Goal: Transaction & Acquisition: Book appointment/travel/reservation

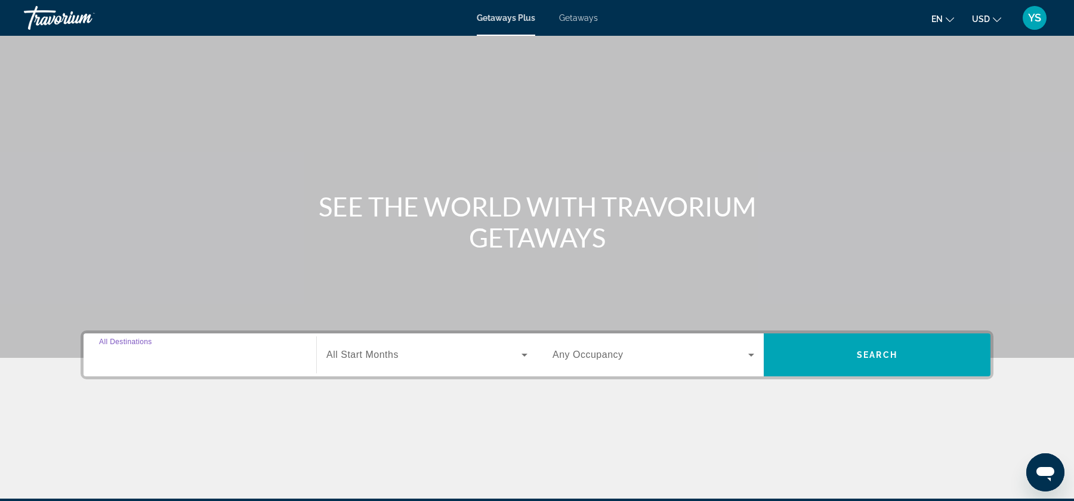
click at [142, 361] on input "Destination All Destinations" at bounding box center [200, 355] width 202 height 14
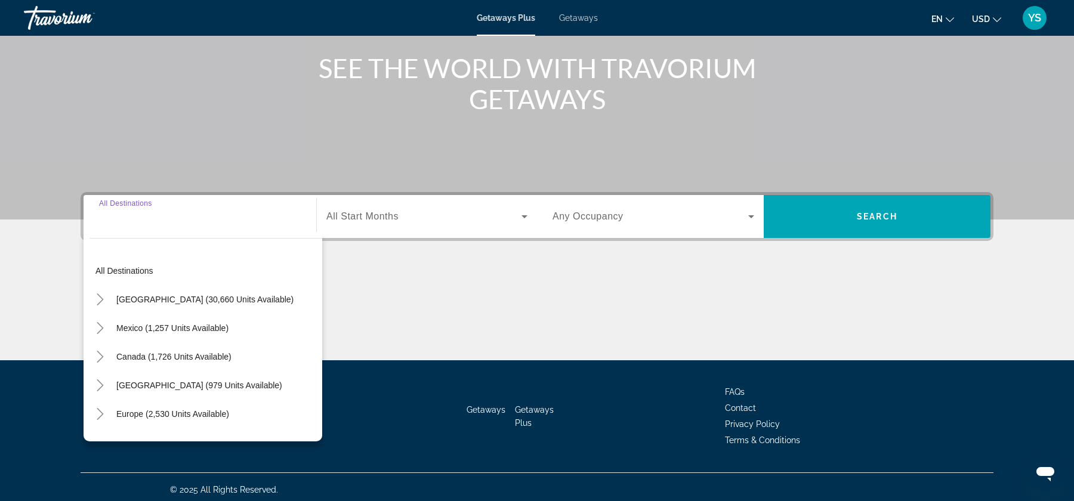
scroll to position [143, 0]
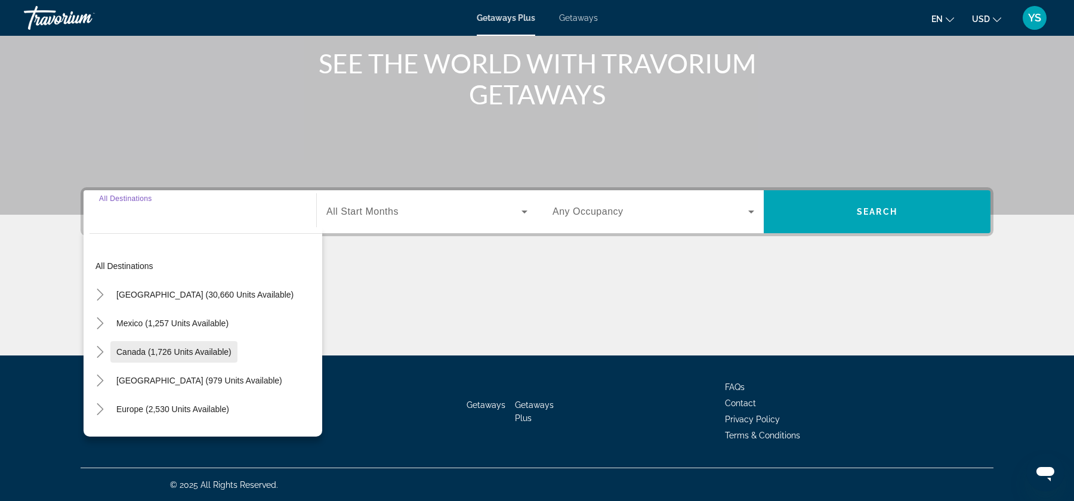
click at [127, 347] on span "Canada (1,726 units available)" at bounding box center [173, 352] width 115 height 10
type input "**********"
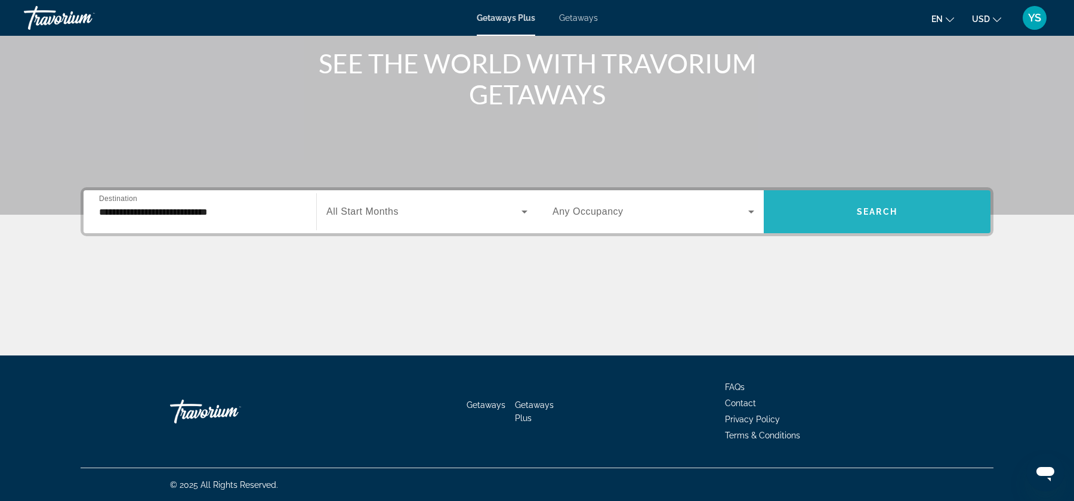
click at [830, 200] on span "Search widget" at bounding box center [877, 211] width 227 height 29
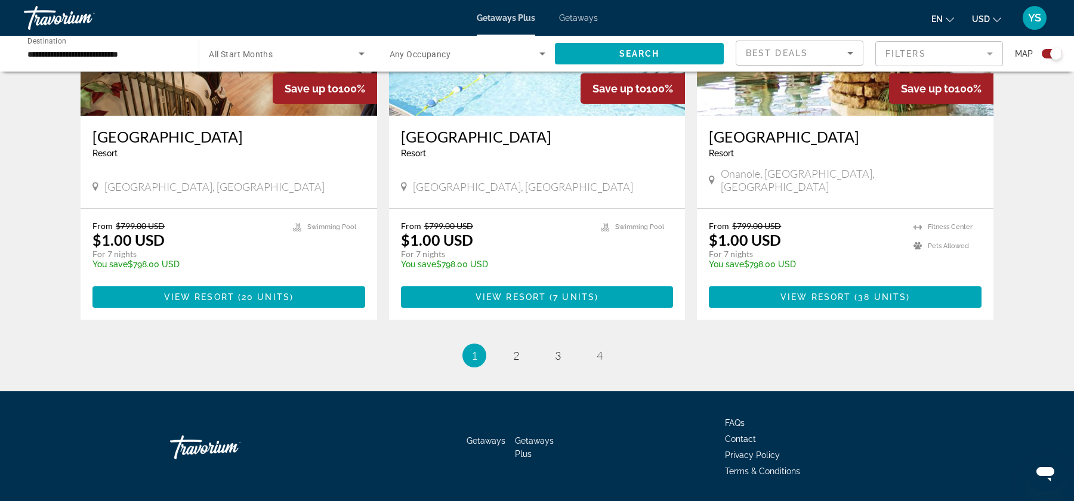
scroll to position [1800, 0]
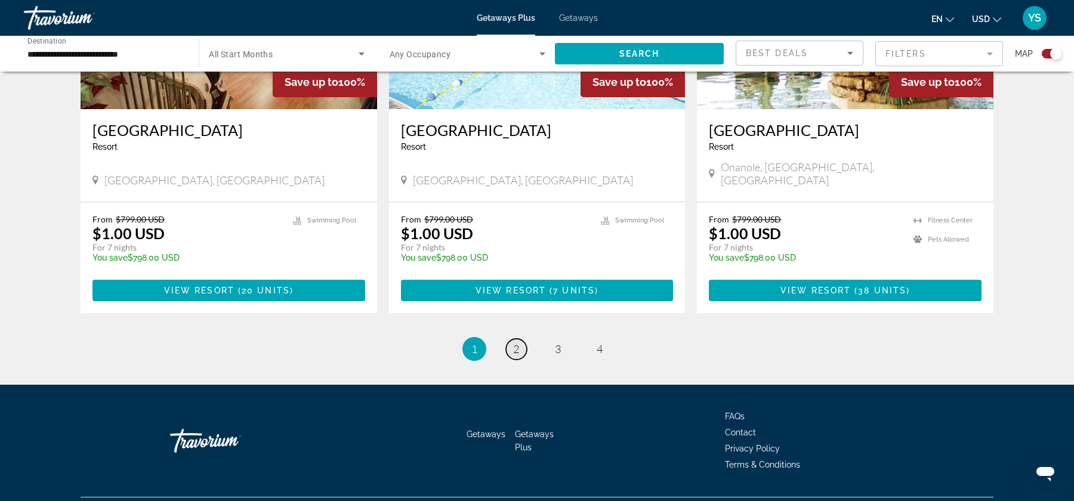
click at [523, 339] on link "page 2" at bounding box center [516, 349] width 21 height 21
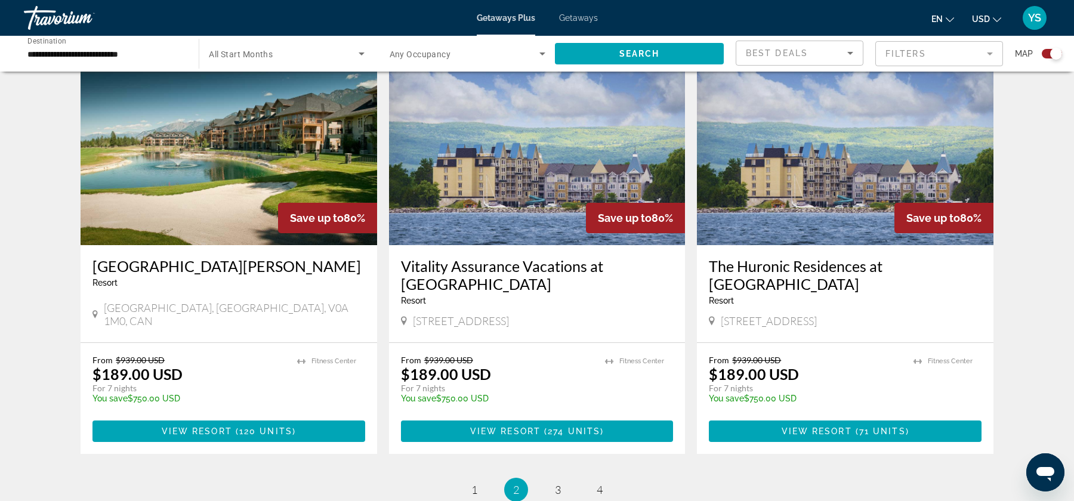
scroll to position [1680, 0]
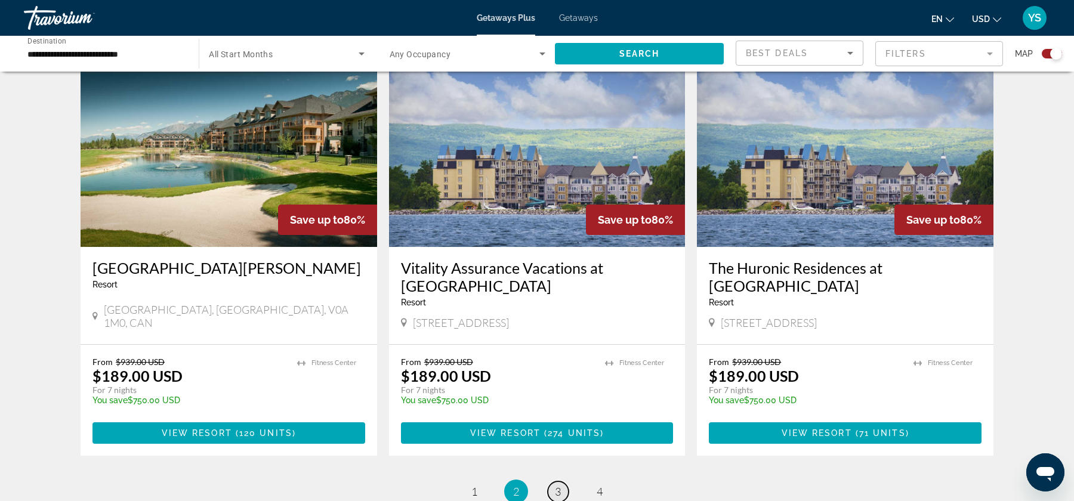
click at [559, 485] on span "3" at bounding box center [558, 491] width 6 height 13
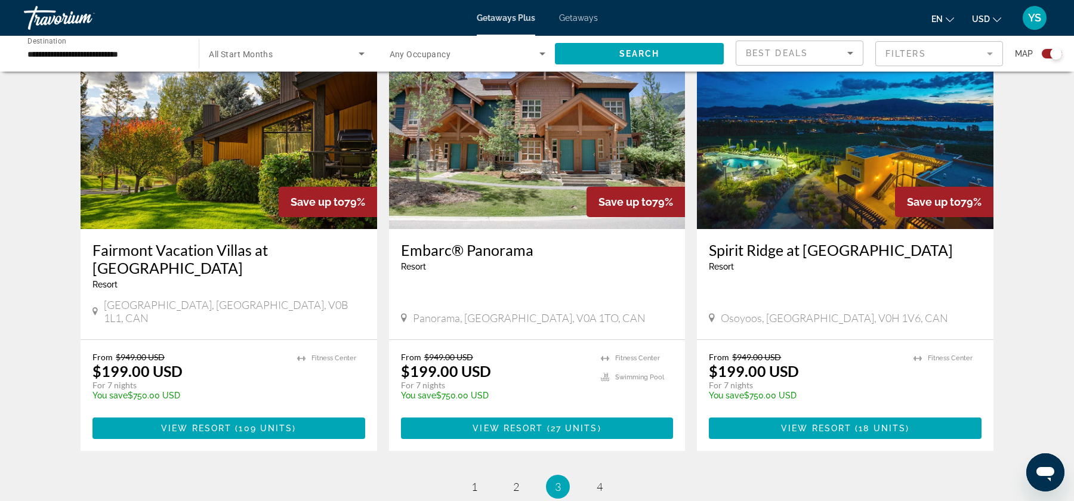
scroll to position [1712, 0]
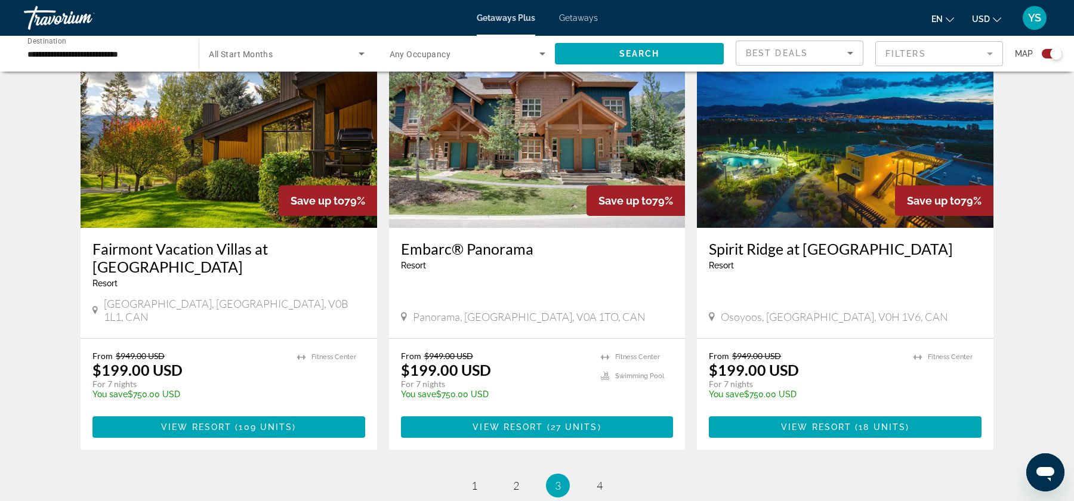
click at [598, 479] on span "4" at bounding box center [599, 485] width 6 height 13
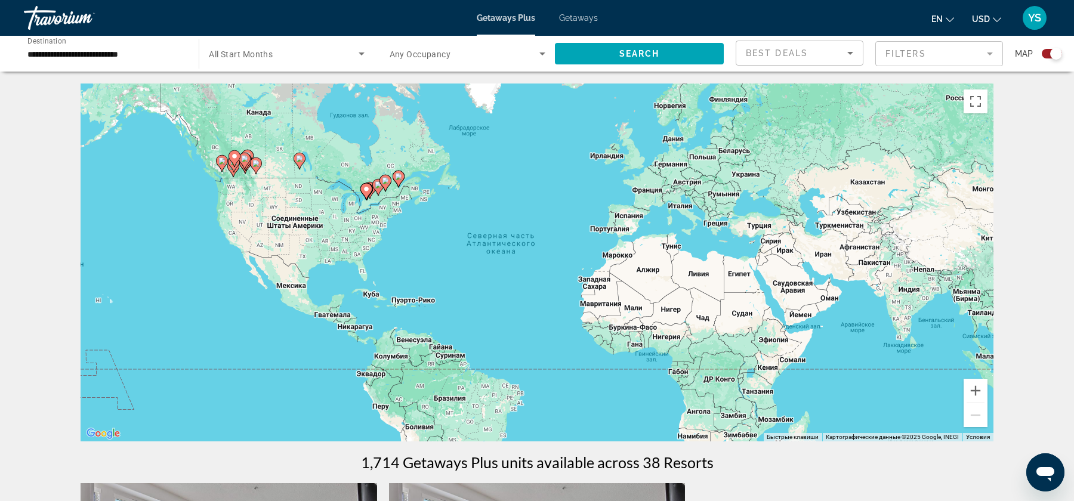
click at [118, 55] on input "**********" at bounding box center [105, 54] width 156 height 14
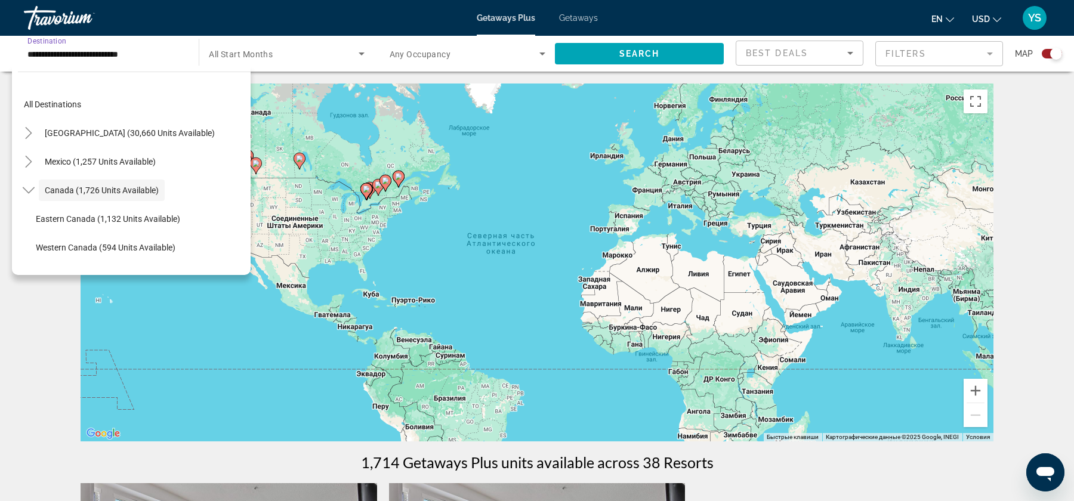
scroll to position [14, 0]
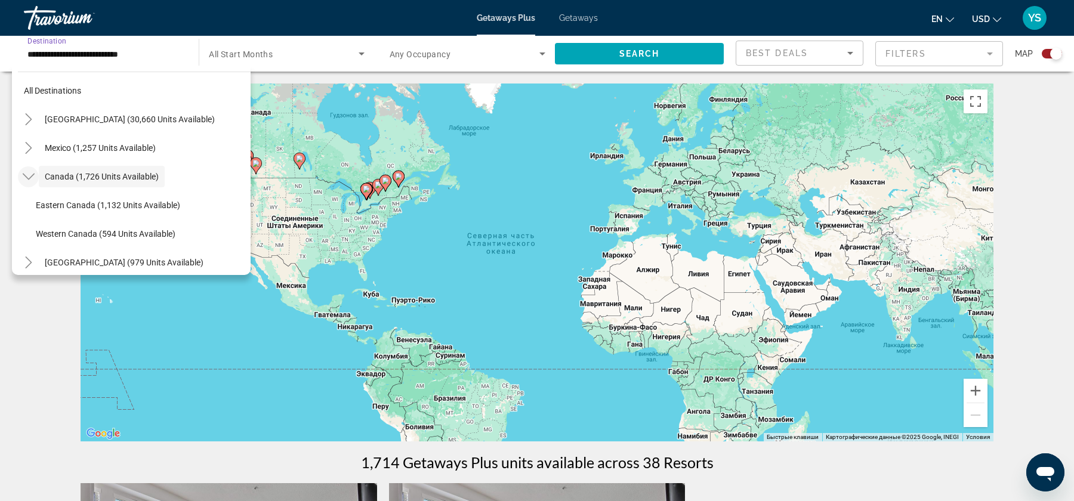
click at [23, 177] on icon "Toggle Canada (1,726 units available)" at bounding box center [29, 177] width 12 height 12
click at [29, 179] on icon "Toggle Canada (1,726 units available)" at bounding box center [29, 177] width 12 height 12
click at [69, 175] on span "Canada (1,726 units available)" at bounding box center [102, 177] width 114 height 10
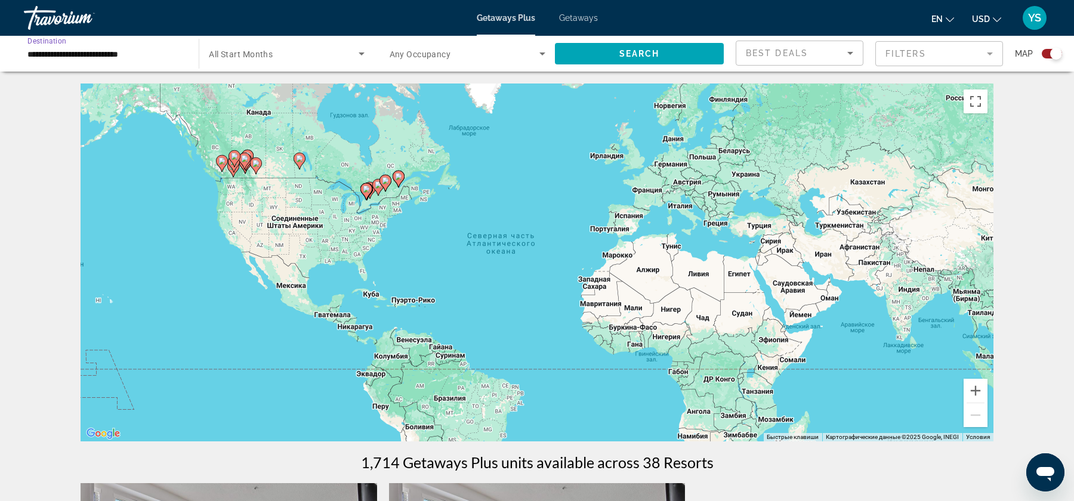
click at [148, 54] on input "**********" at bounding box center [105, 54] width 156 height 14
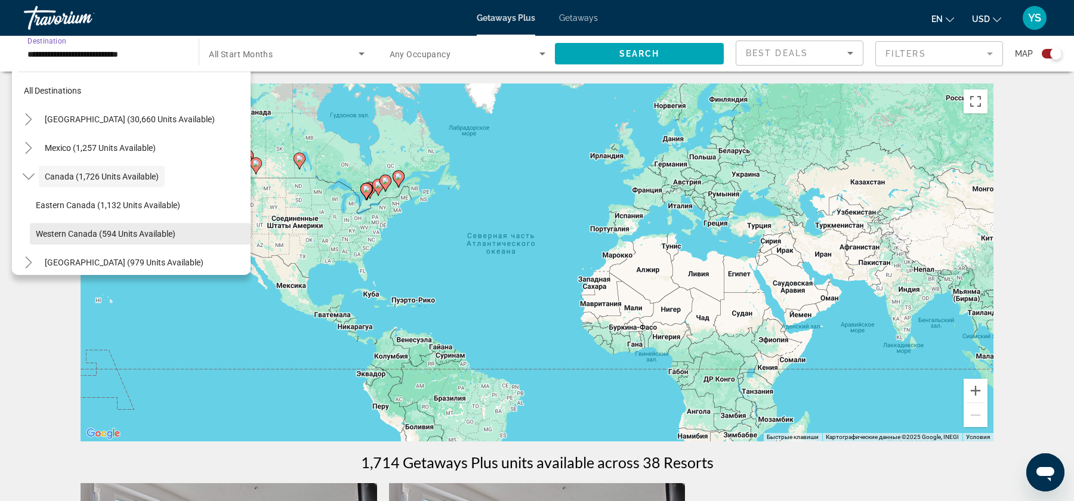
click at [43, 232] on span "Western Canada (594 units available)" at bounding box center [106, 234] width 140 height 10
type input "**********"
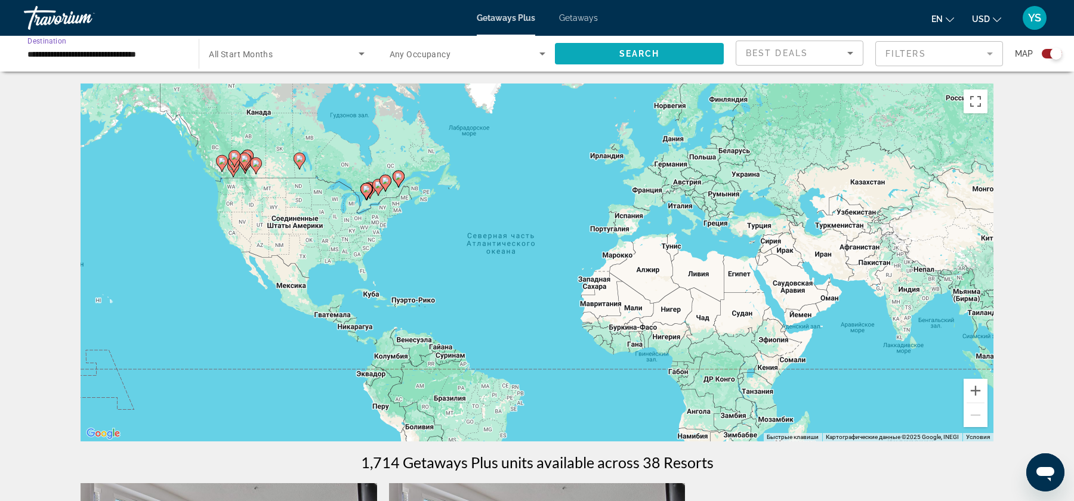
click at [628, 52] on span "Search" at bounding box center [639, 54] width 41 height 10
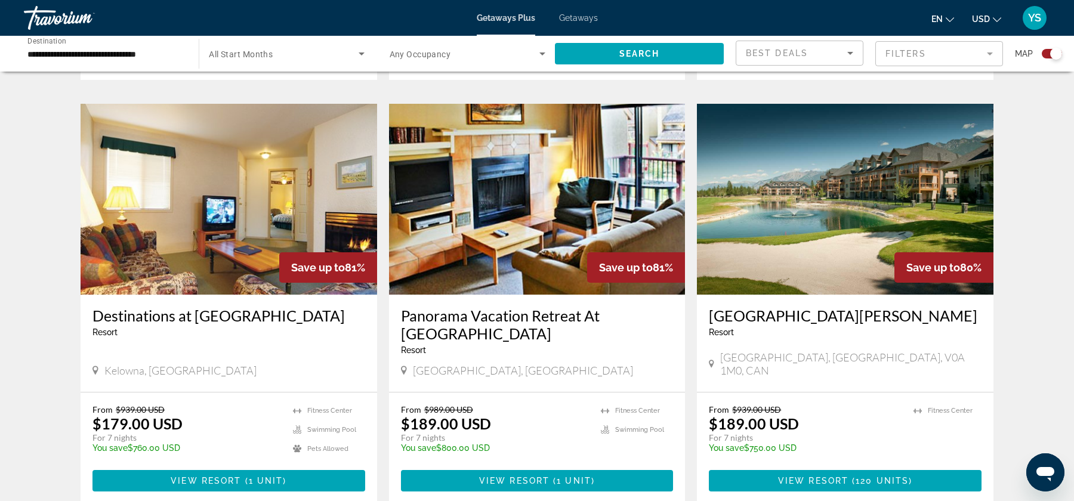
scroll to position [800, 0]
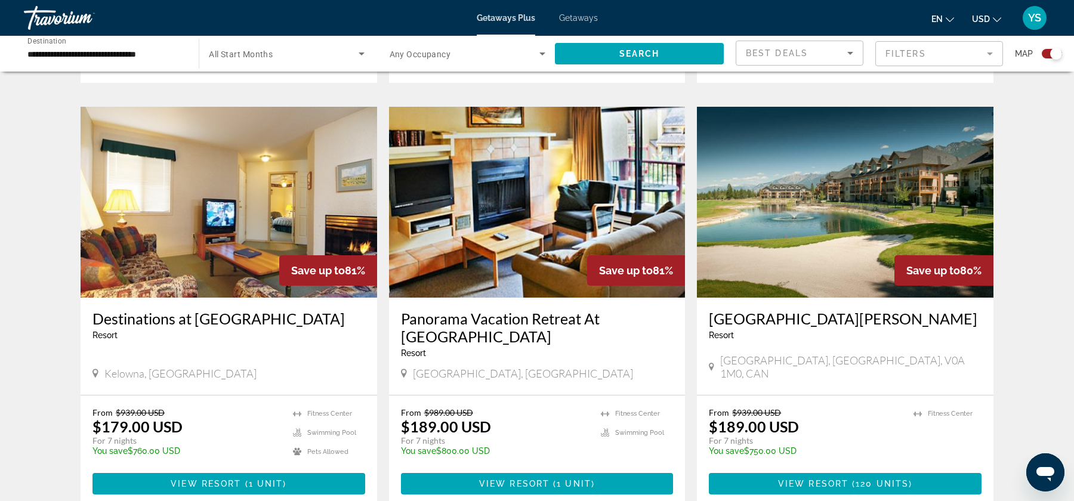
click at [162, 218] on img "Main content" at bounding box center [229, 202] width 296 height 191
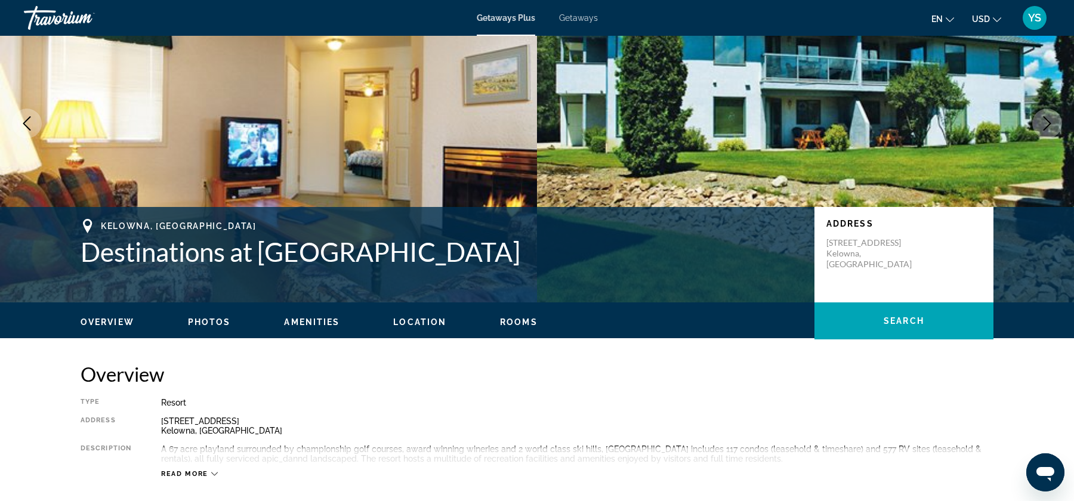
scroll to position [97, 0]
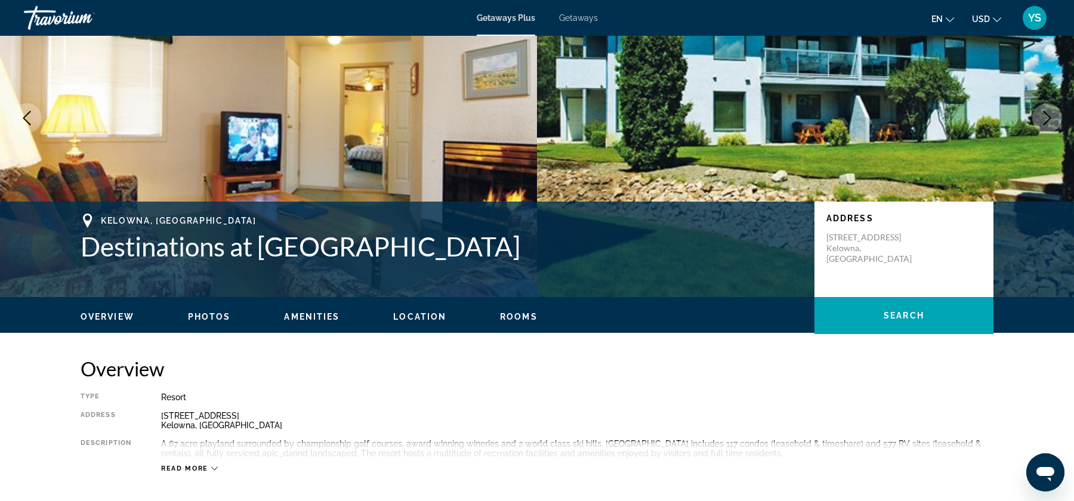
click at [217, 313] on span "Photos" at bounding box center [209, 317] width 43 height 10
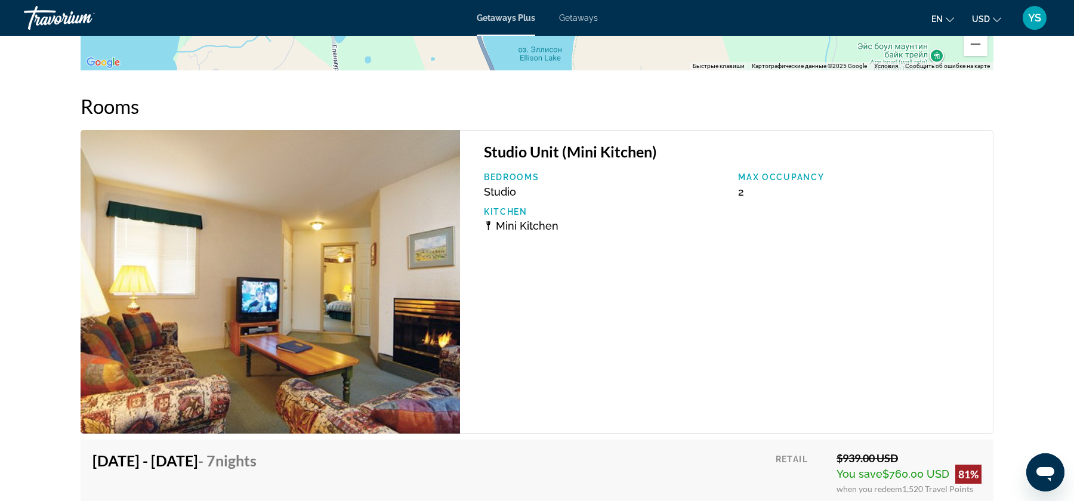
scroll to position [1967, 0]
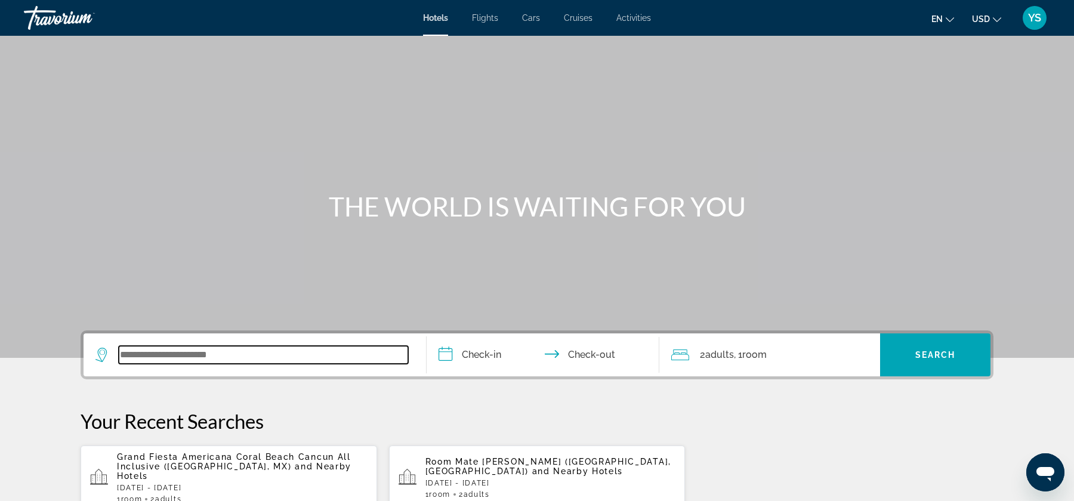
click at [226, 348] on input "Search widget" at bounding box center [263, 355] width 289 height 18
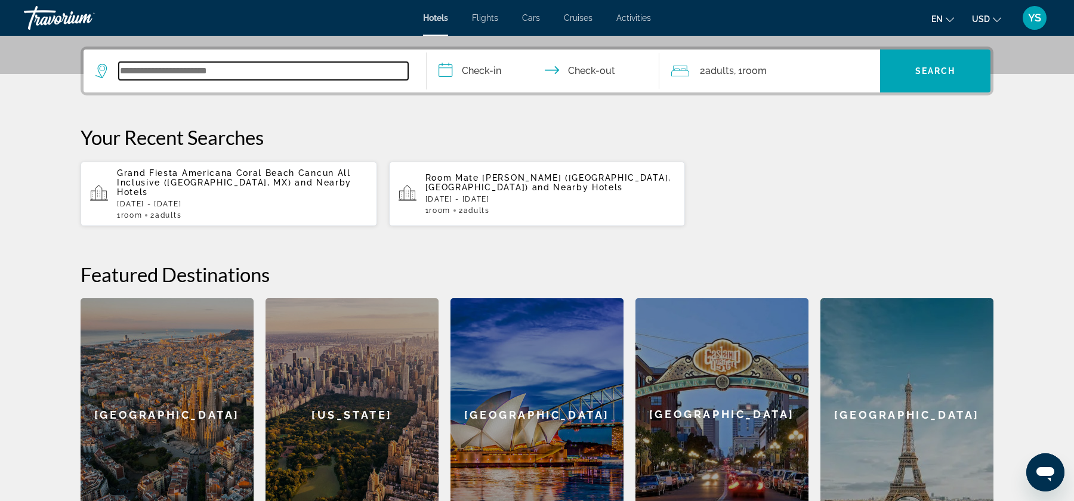
scroll to position [291, 0]
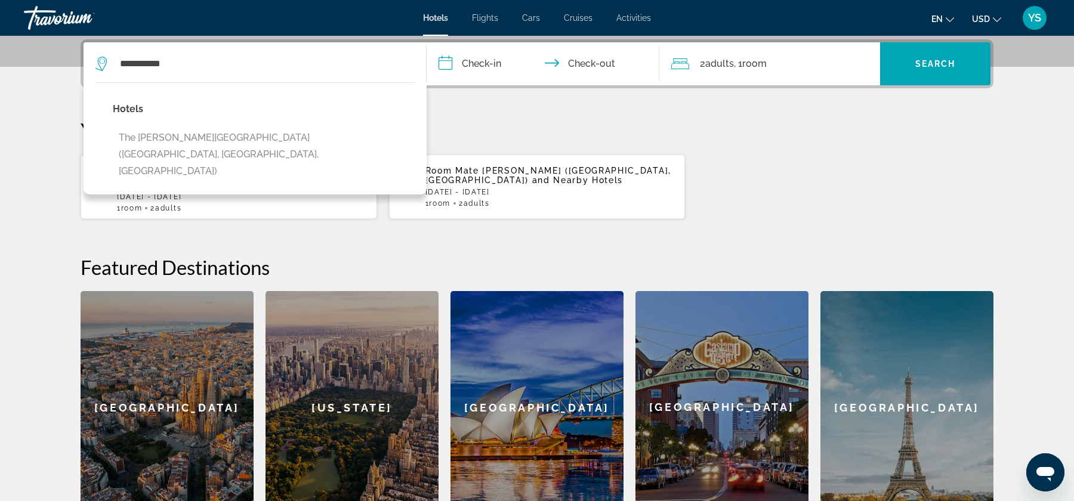
click at [295, 131] on div "Hotels The [PERSON_NAME][GEOGRAPHIC_DATA] ([GEOGRAPHIC_DATA], [GEOGRAPHIC_DATA]…" at bounding box center [255, 138] width 343 height 112
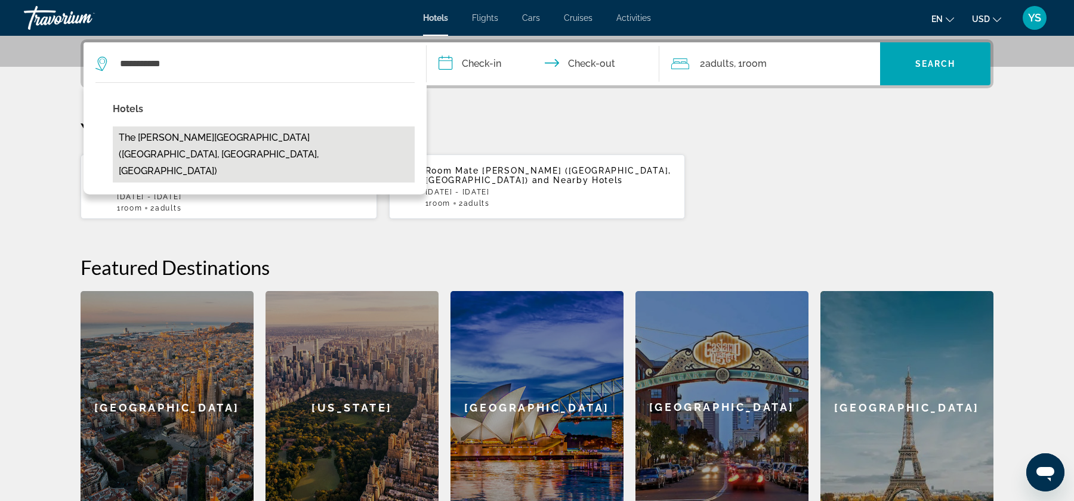
click at [224, 135] on button "The [PERSON_NAME][GEOGRAPHIC_DATA] ([GEOGRAPHIC_DATA], [GEOGRAPHIC_DATA], [GEOG…" at bounding box center [264, 154] width 302 height 56
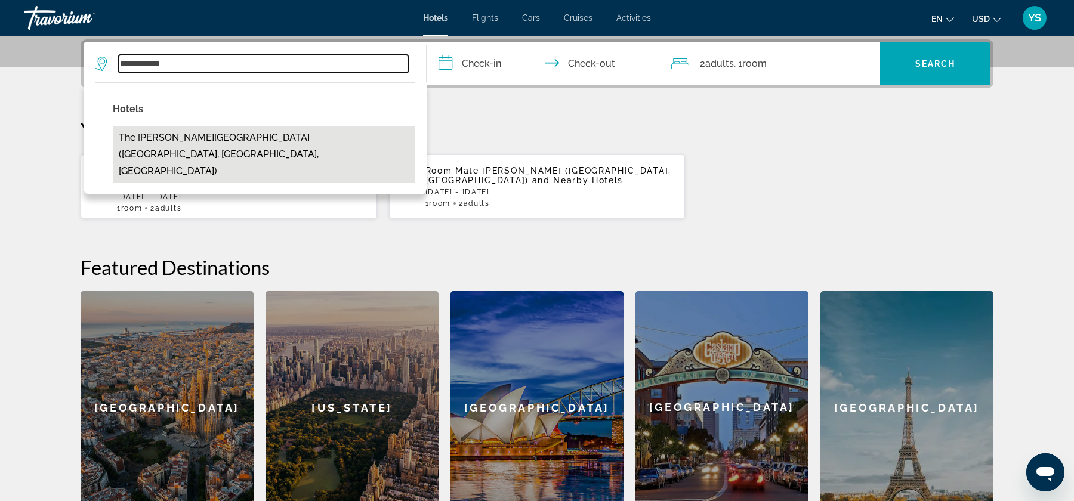
type input "**********"
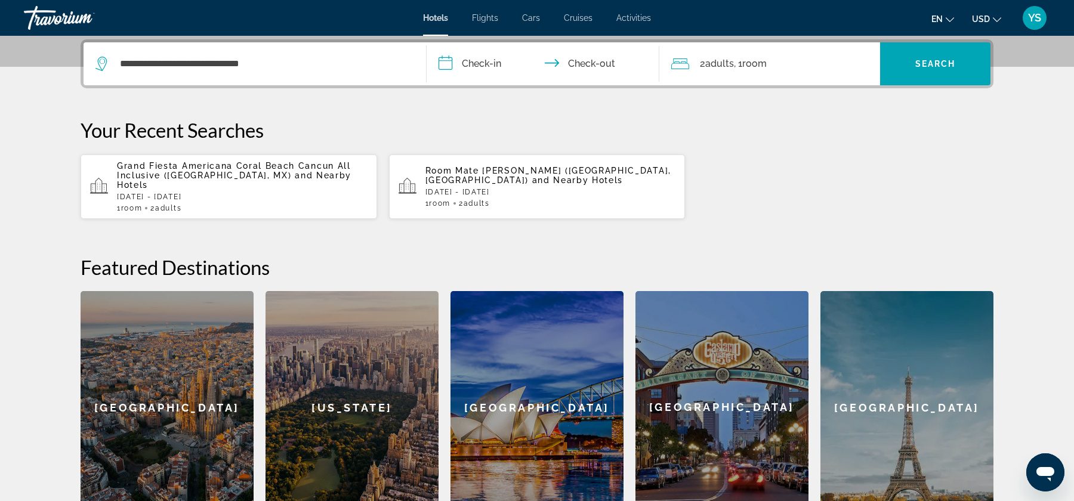
click at [453, 61] on input "**********" at bounding box center [544, 65] width 237 height 47
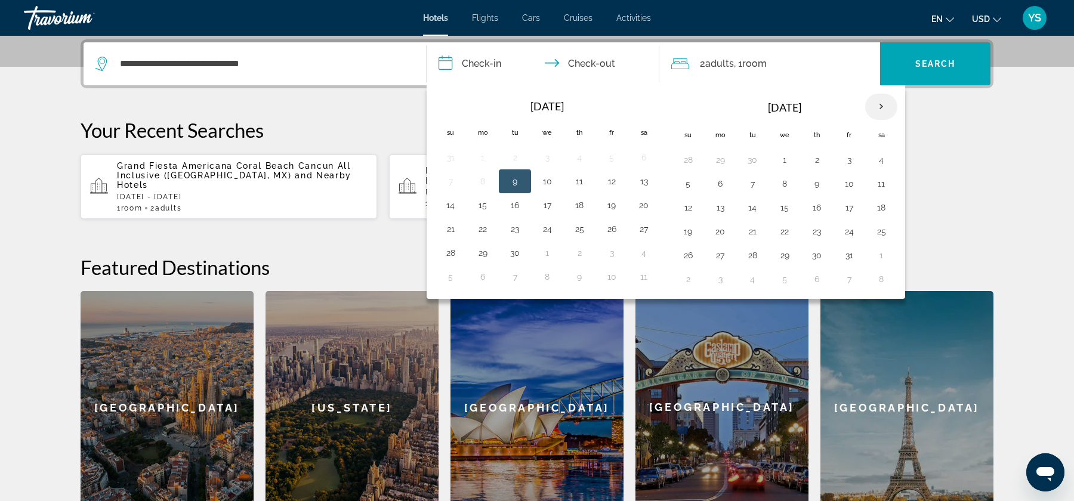
click at [876, 108] on th "Next month" at bounding box center [881, 107] width 32 height 26
click at [687, 226] on button "21" at bounding box center [687, 231] width 19 height 17
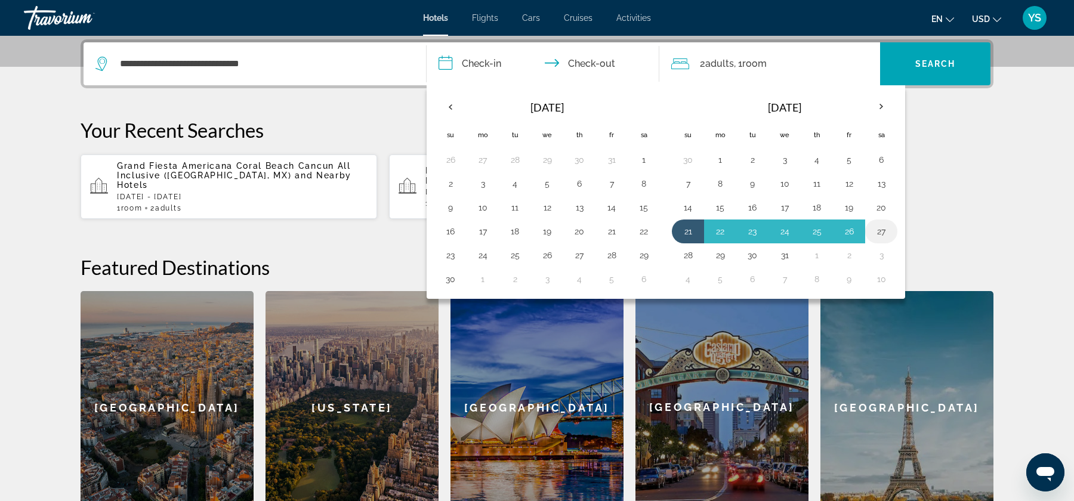
click at [872, 228] on button "27" at bounding box center [880, 231] width 19 height 17
type input "**********"
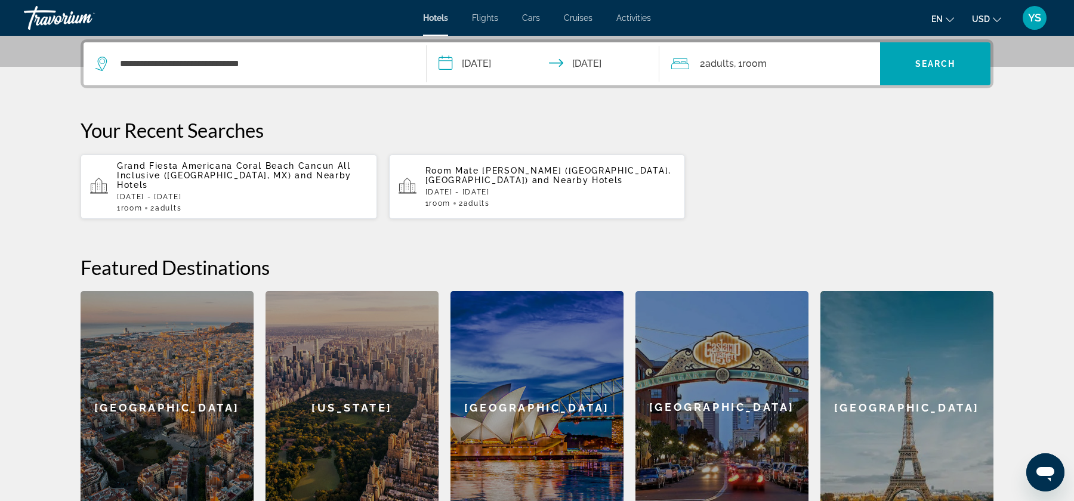
click at [848, 63] on div "2 Adult Adults , 1 Room rooms" at bounding box center [775, 63] width 209 height 17
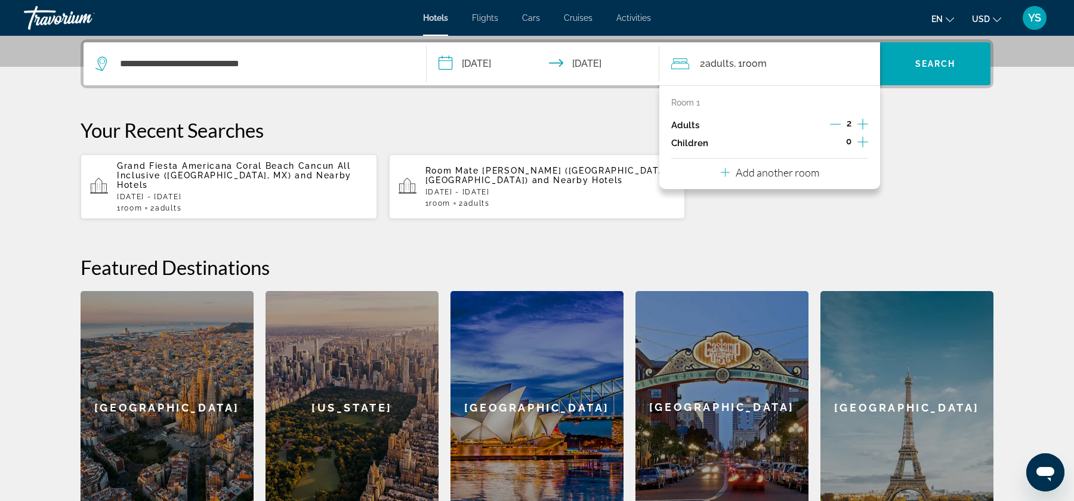
click at [860, 142] on icon "Increment children" at bounding box center [862, 142] width 11 height 14
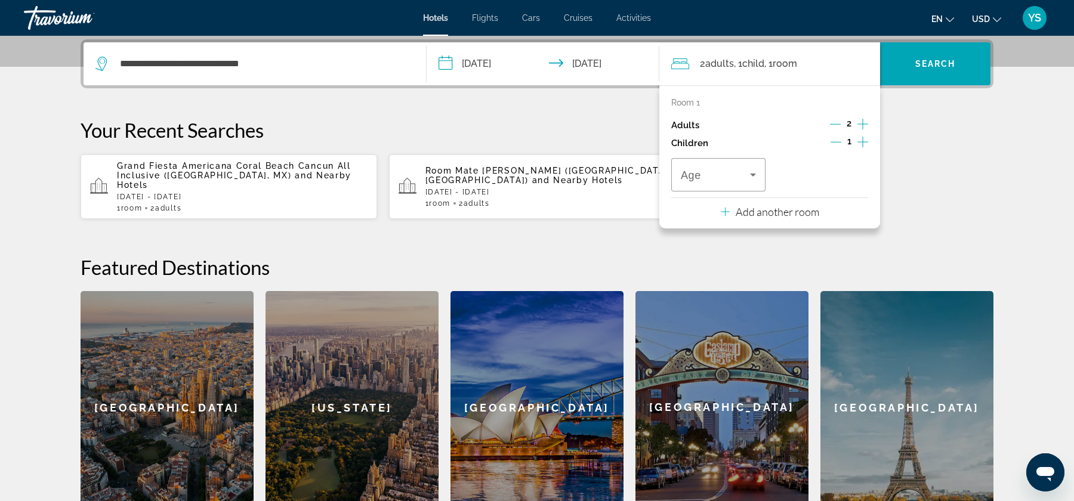
click at [860, 142] on icon "Increment children" at bounding box center [862, 142] width 11 height 14
click at [752, 171] on icon "Travelers: 2 adults, 2 children" at bounding box center [753, 175] width 14 height 14
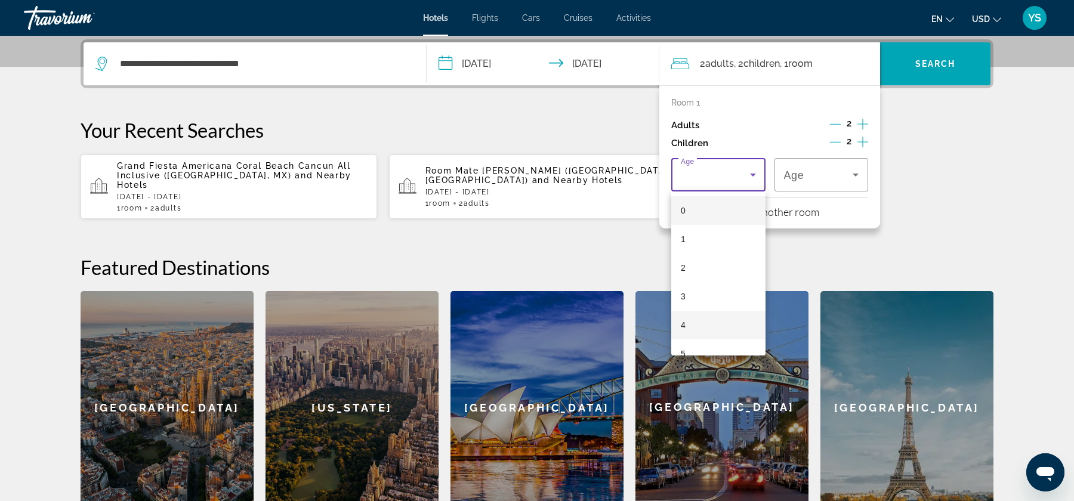
click at [688, 316] on mat-option "4" at bounding box center [718, 325] width 94 height 29
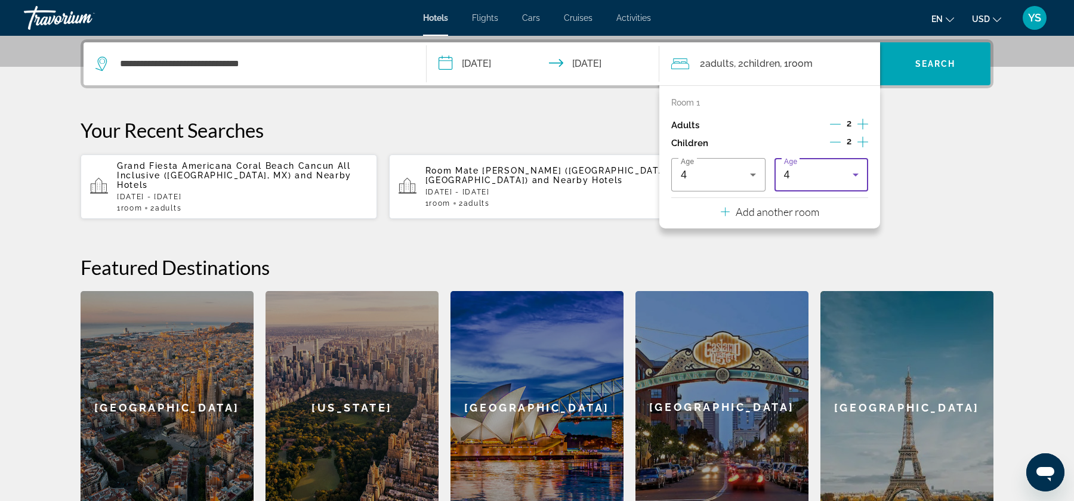
click at [817, 175] on div "4" at bounding box center [818, 175] width 69 height 14
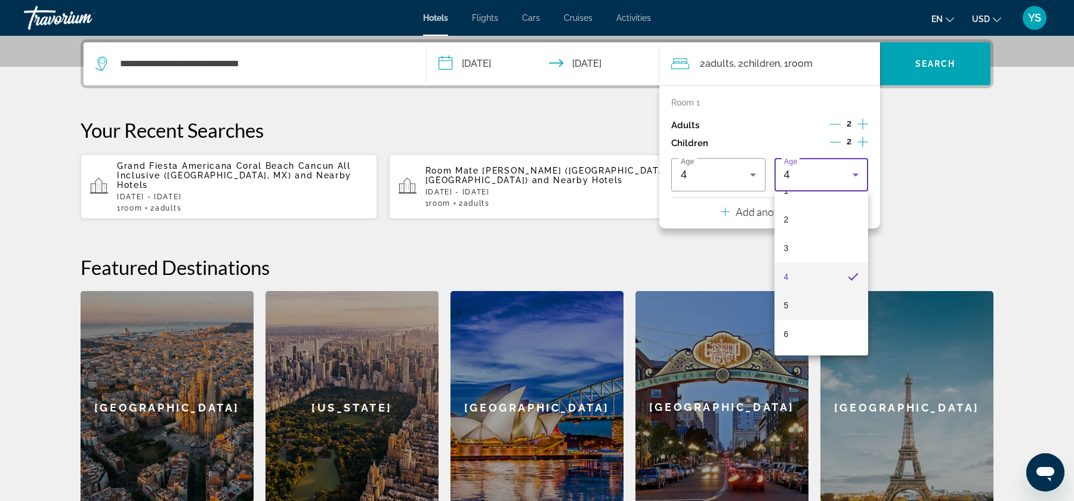
scroll to position [51, 0]
click at [807, 353] on mat-option "7" at bounding box center [821, 360] width 94 height 29
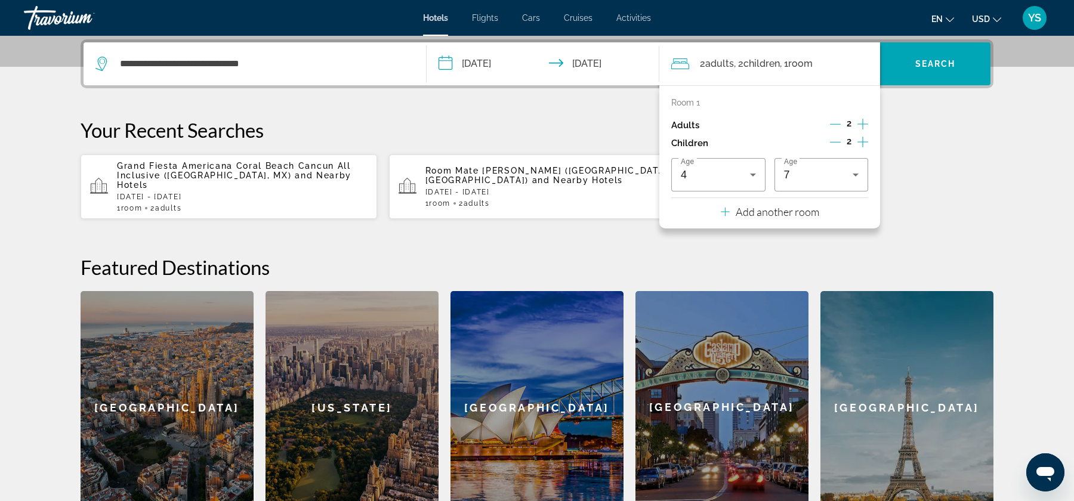
click at [919, 162] on div "Grand Fiesta Americana [GEOGRAPHIC_DATA] Cancun All Inclusive ([GEOGRAPHIC_DATA…" at bounding box center [537, 187] width 913 height 66
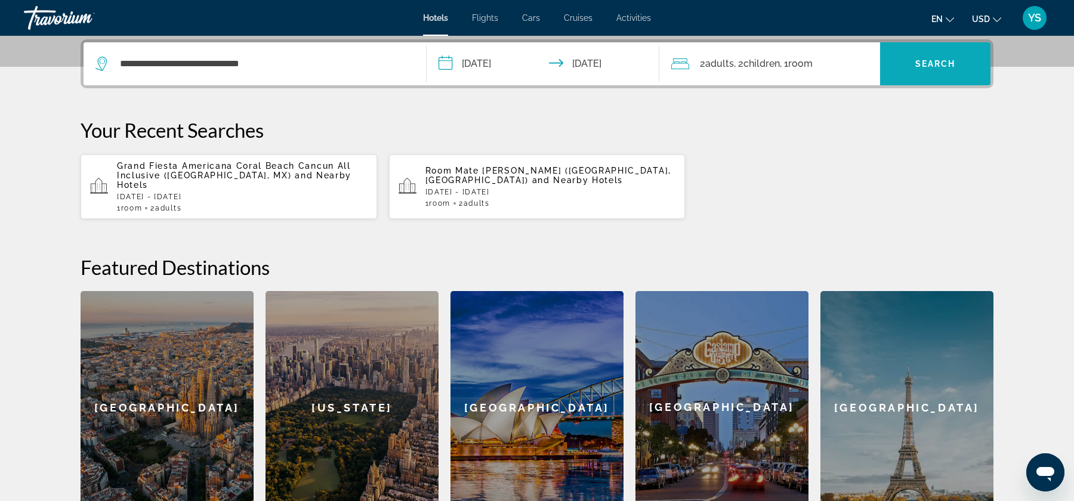
click at [920, 70] on span "Search widget" at bounding box center [935, 64] width 110 height 29
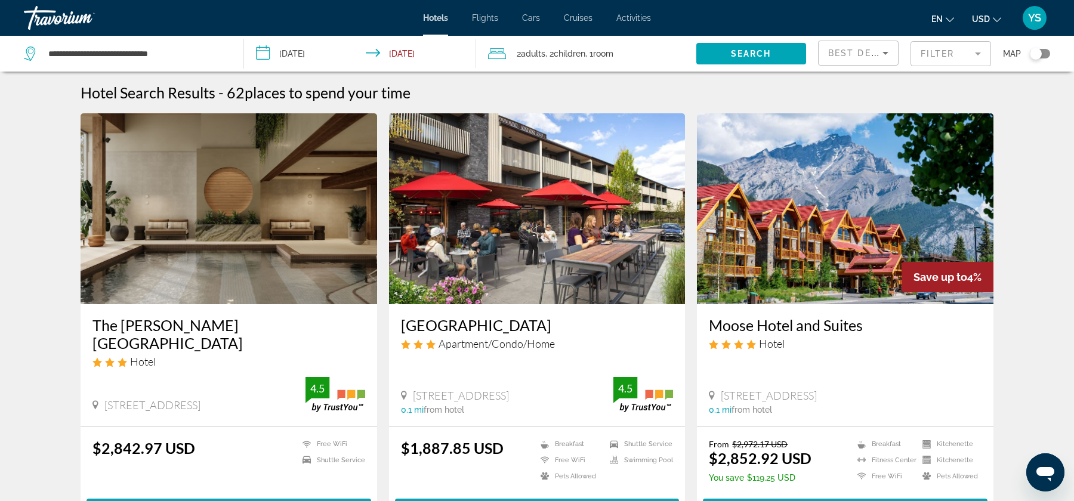
click at [226, 222] on img "Main content" at bounding box center [229, 208] width 296 height 191
click at [174, 51] on input "**********" at bounding box center [136, 54] width 178 height 18
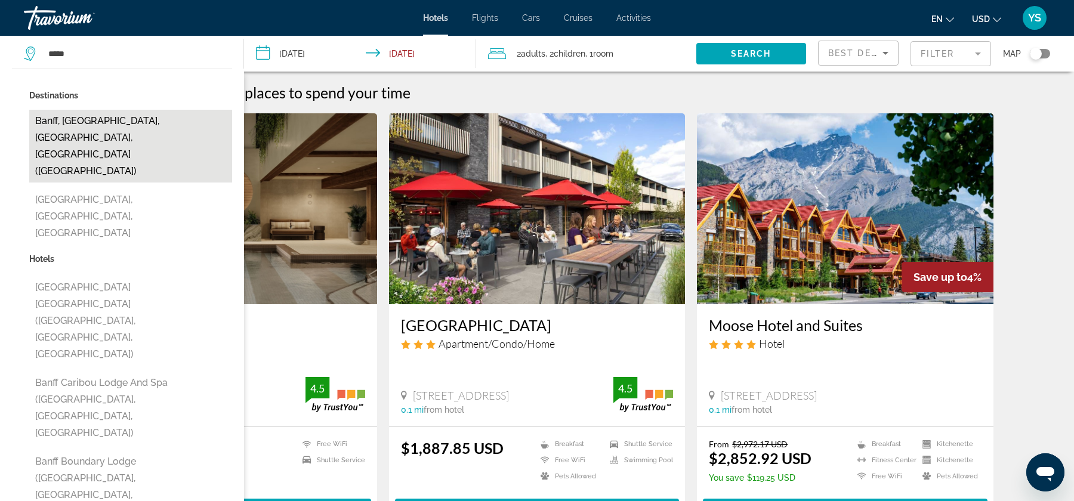
click at [92, 130] on button "Banff, [GEOGRAPHIC_DATA], [GEOGRAPHIC_DATA], [GEOGRAPHIC_DATA] ([GEOGRAPHIC_DAT…" at bounding box center [130, 146] width 203 height 73
type input "**********"
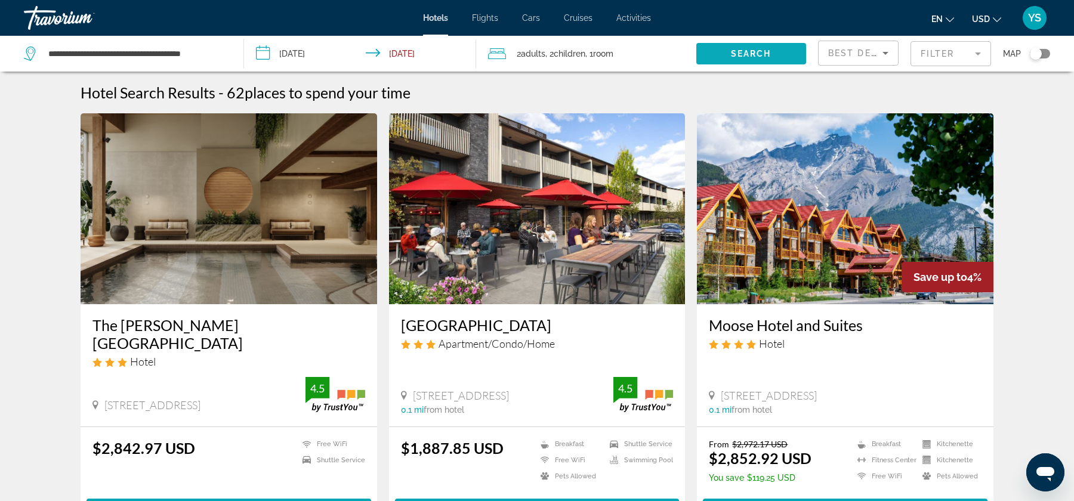
click at [765, 60] on span "Search widget" at bounding box center [751, 53] width 110 height 29
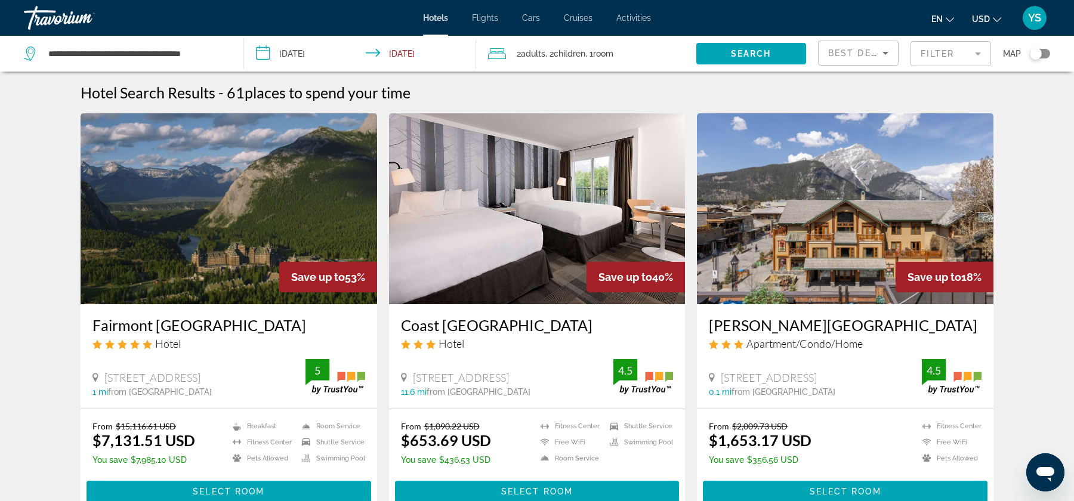
click at [996, 17] on icon "Change currency" at bounding box center [997, 20] width 8 height 8
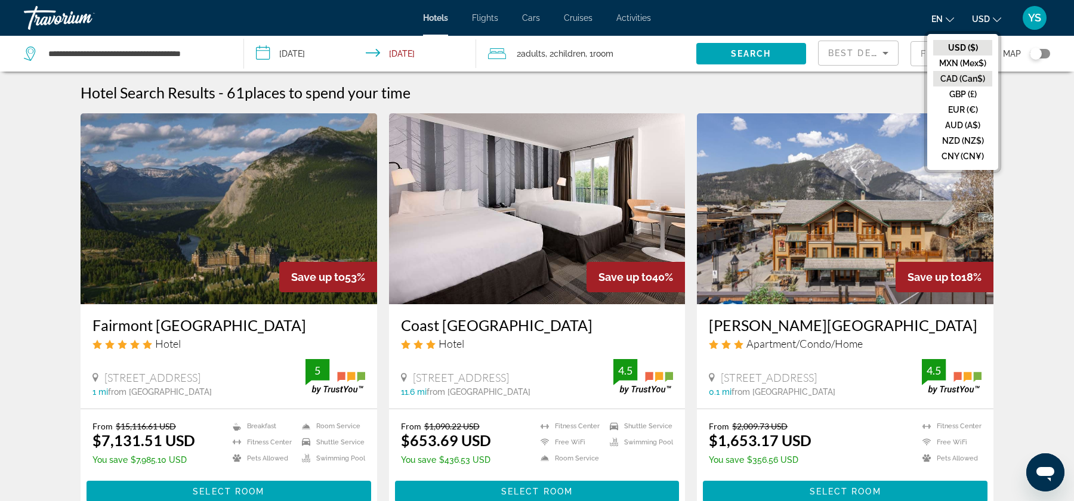
click at [980, 74] on button "CAD (Can$)" at bounding box center [962, 79] width 59 height 16
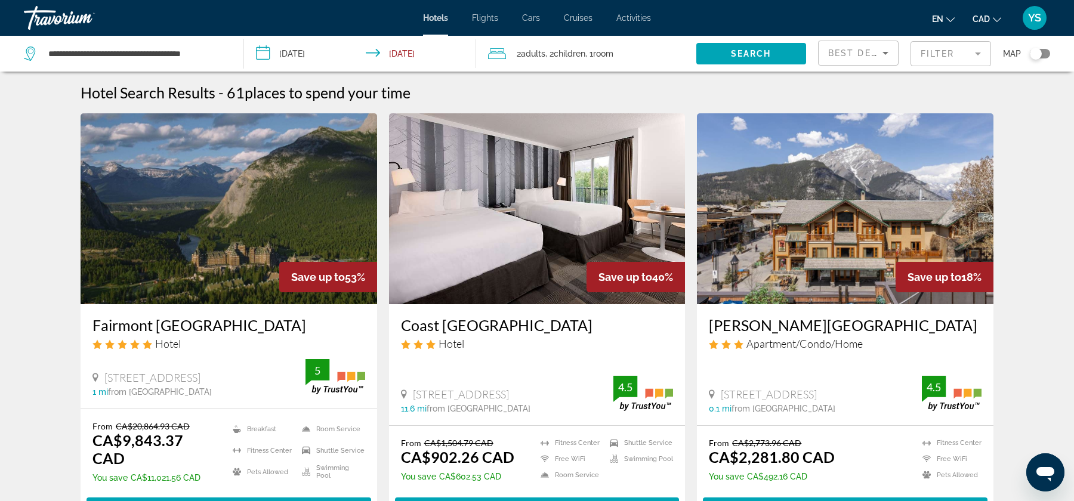
click at [317, 53] on input "**********" at bounding box center [362, 55] width 237 height 39
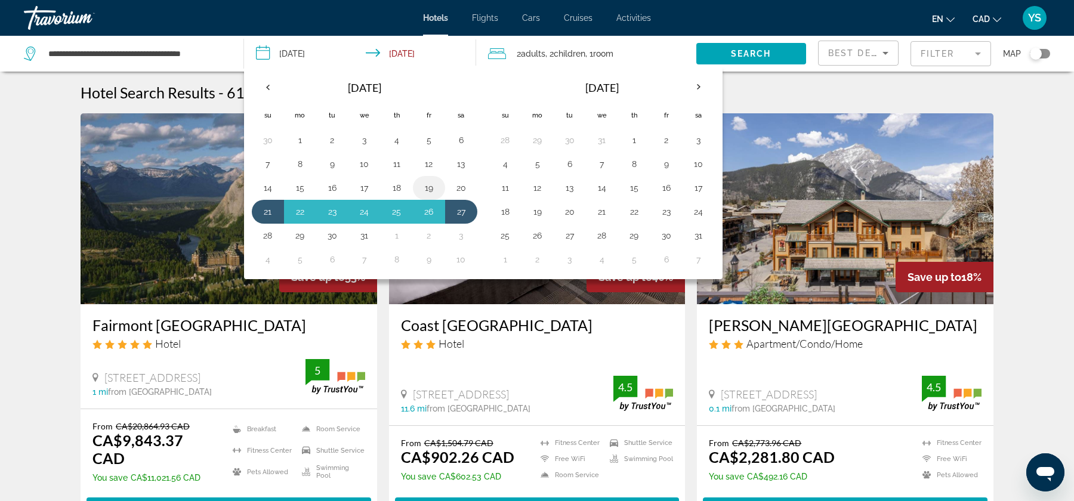
click at [427, 185] on button "19" at bounding box center [428, 188] width 19 height 17
click at [429, 203] on button "26" at bounding box center [428, 211] width 19 height 17
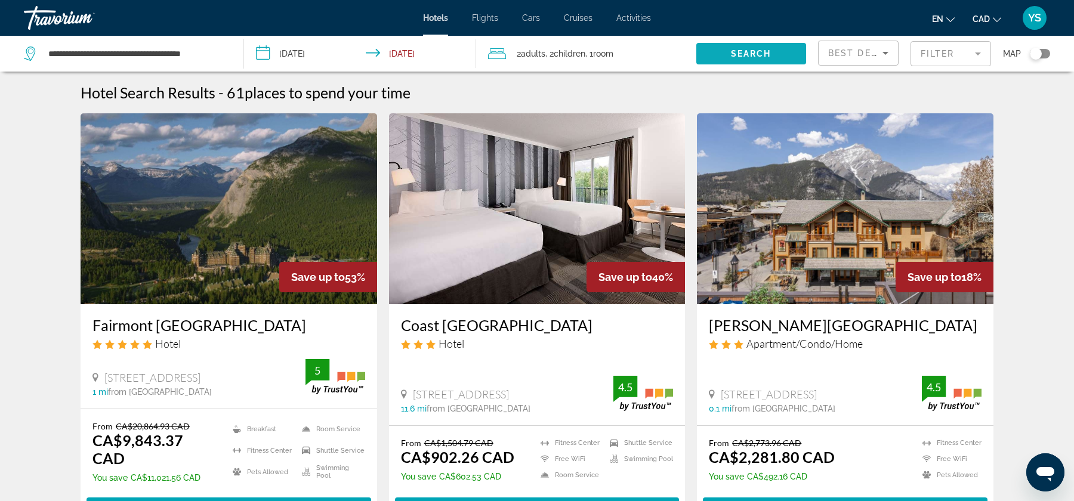
click at [738, 49] on span "Search" at bounding box center [751, 54] width 41 height 10
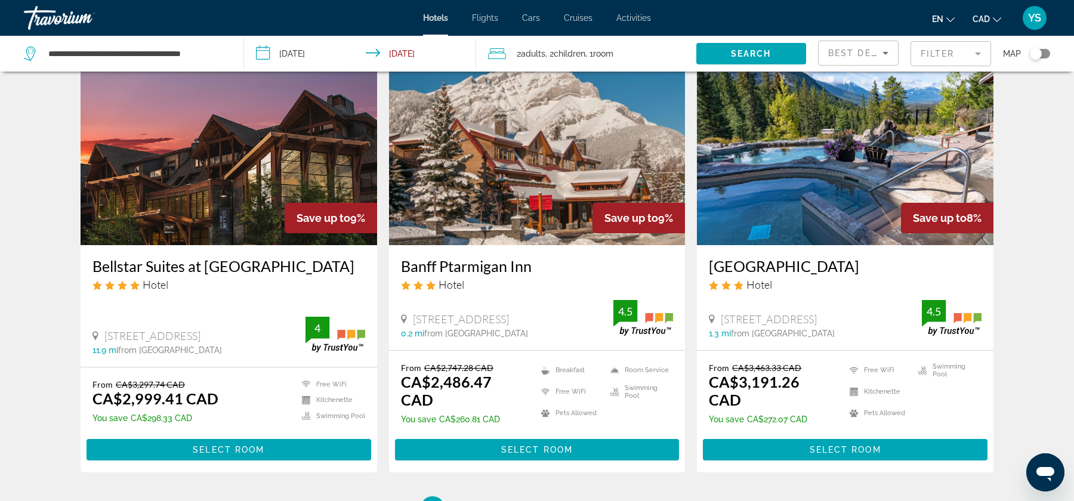
scroll to position [1415, 0]
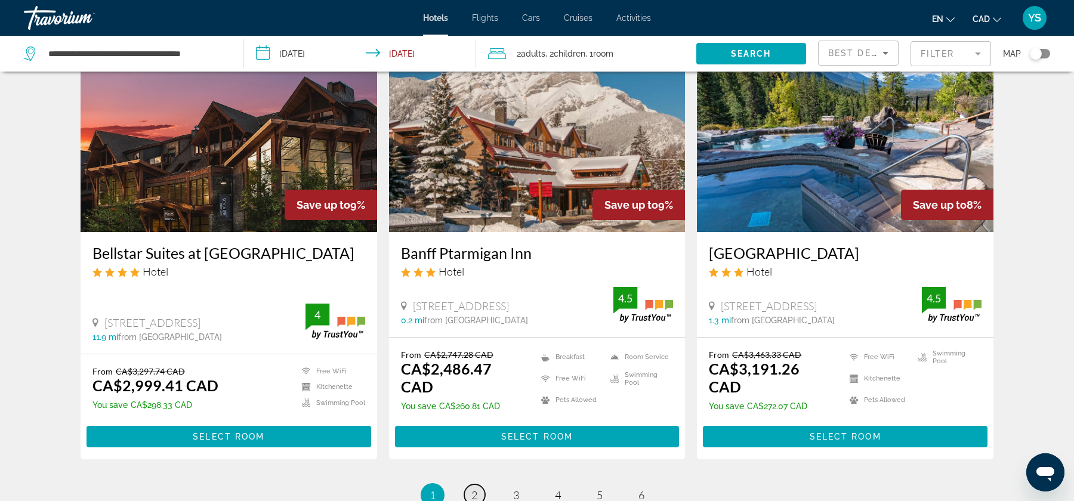
click at [475, 489] on span "2" at bounding box center [474, 495] width 6 height 13
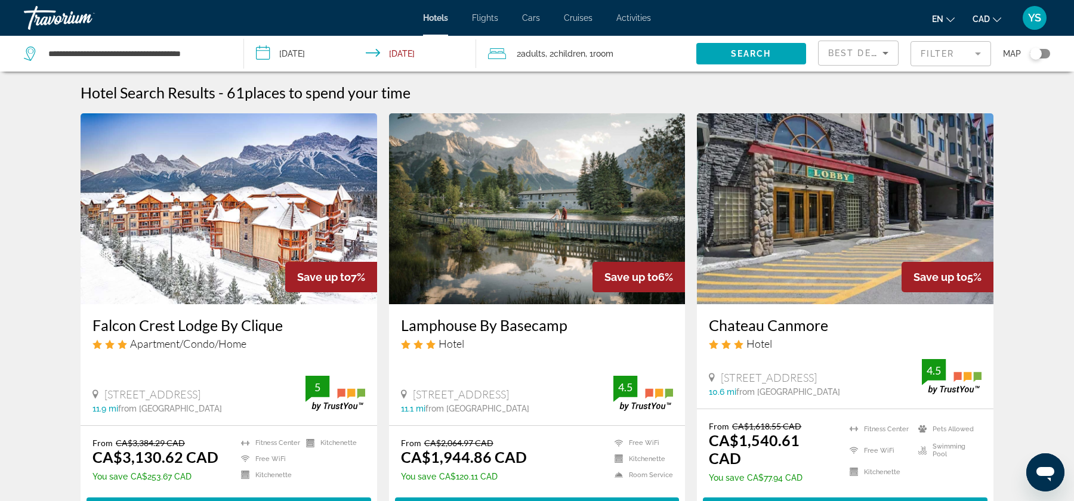
click at [321, 55] on input "**********" at bounding box center [362, 55] width 237 height 39
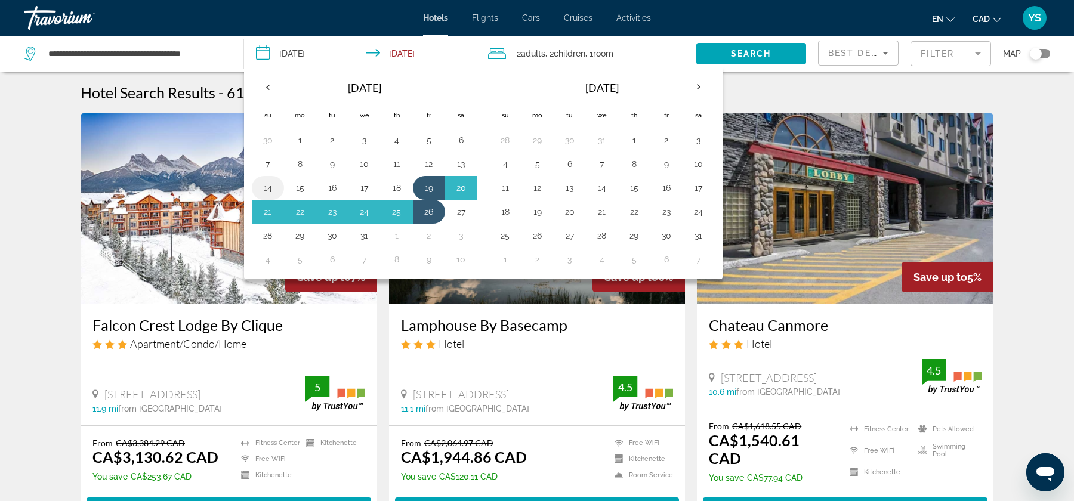
click at [267, 184] on button "14" at bounding box center [267, 188] width 19 height 17
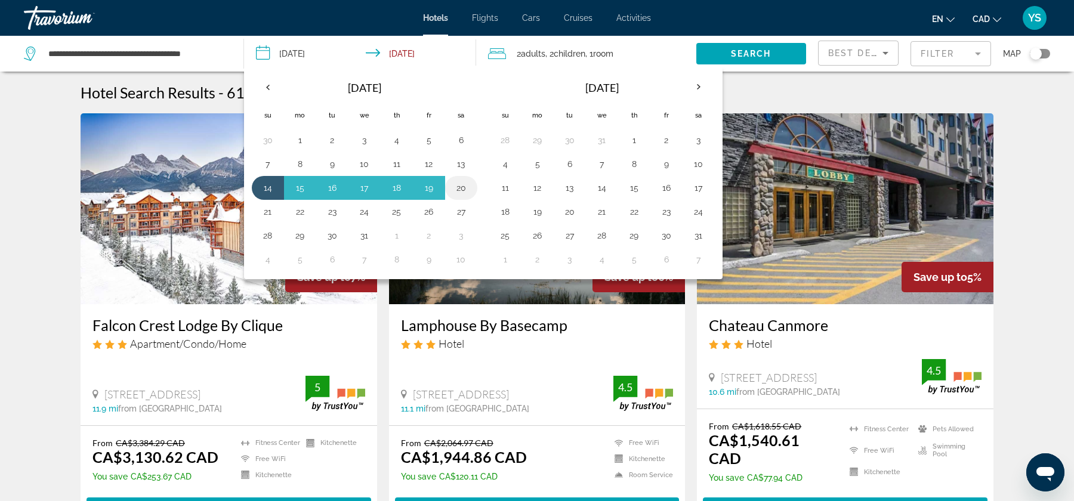
click at [452, 186] on button "20" at bounding box center [461, 188] width 19 height 17
type input "**********"
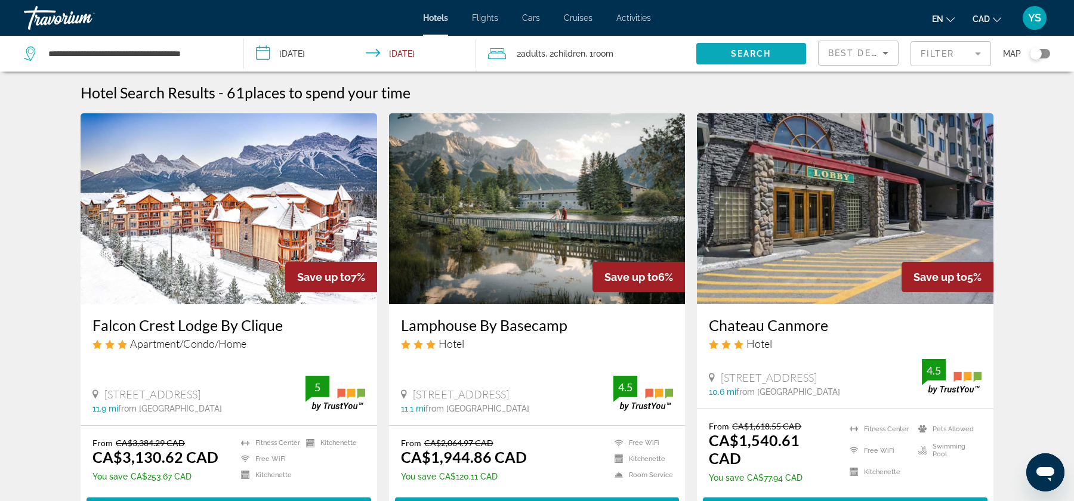
click at [729, 51] on span "Search widget" at bounding box center [751, 53] width 110 height 29
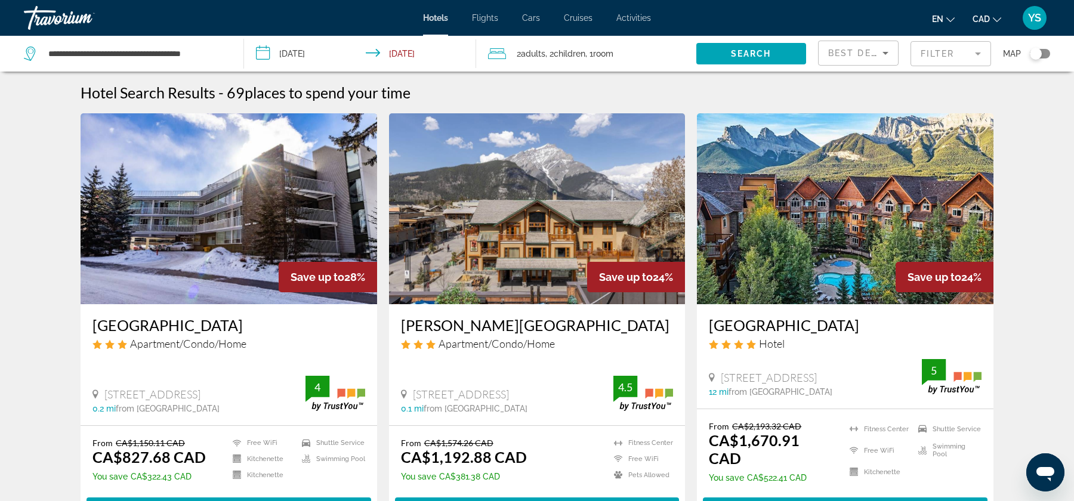
click at [869, 47] on div "Best Deals" at bounding box center [855, 53] width 54 height 14
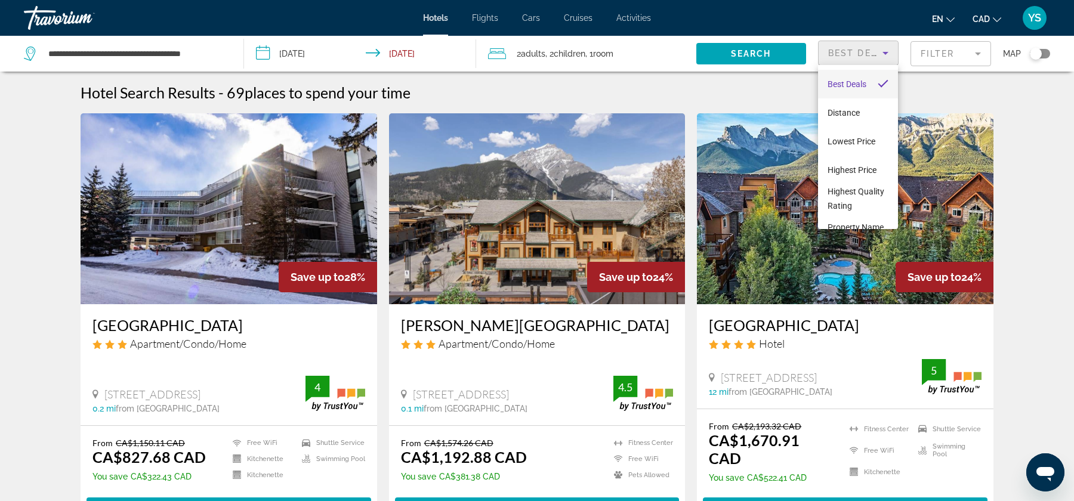
click at [947, 48] on div at bounding box center [537, 250] width 1074 height 501
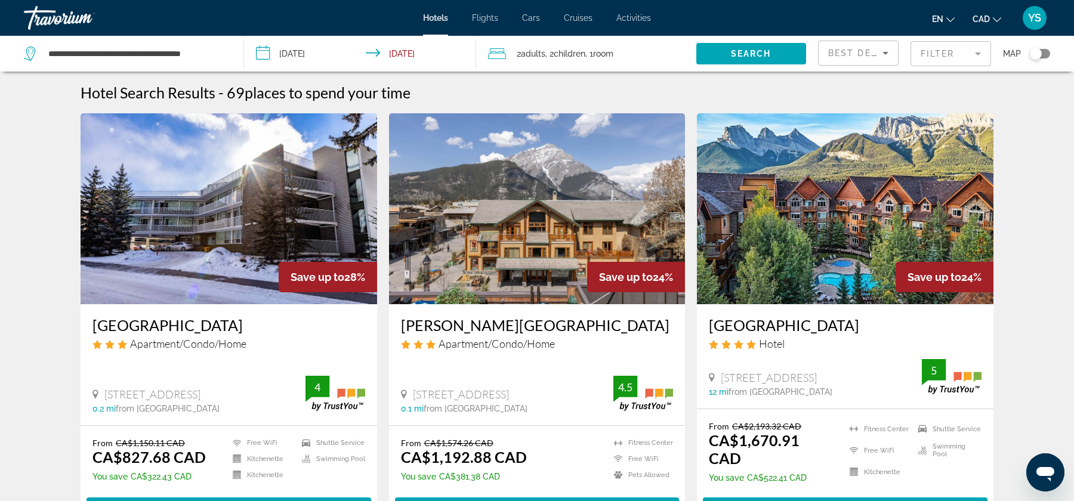
click at [947, 48] on mat-form-field "Filter" at bounding box center [950, 53] width 81 height 25
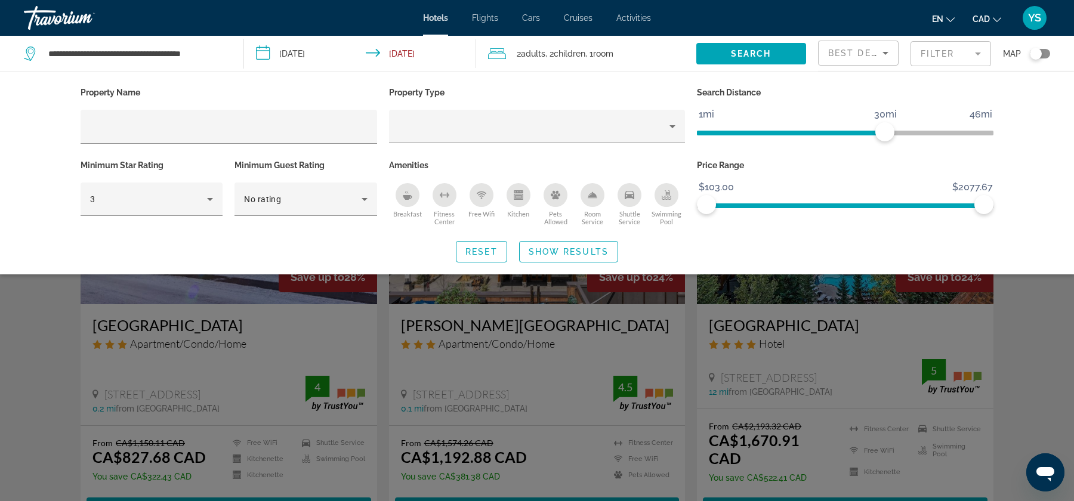
click at [416, 193] on div "Breakfast" at bounding box center [407, 195] width 24 height 24
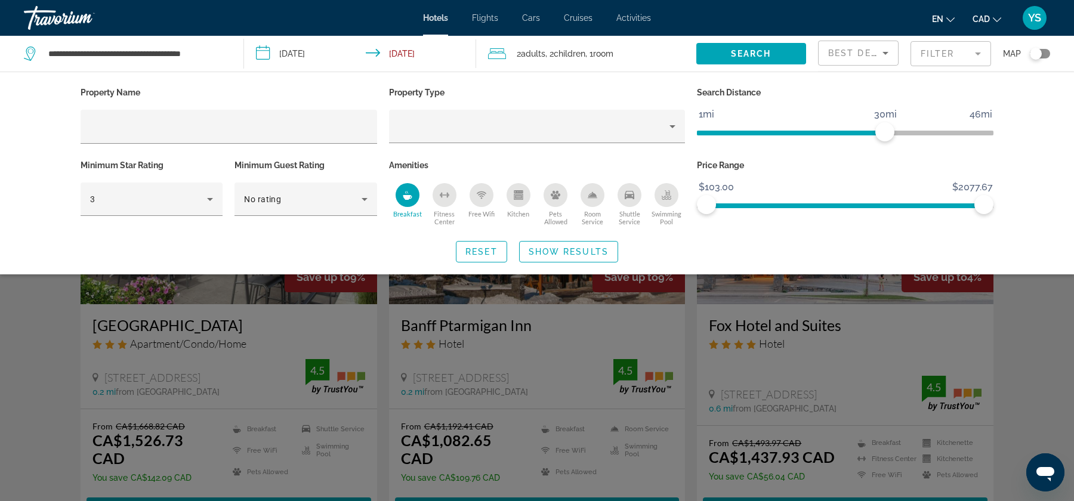
click at [475, 194] on div "Free Wifi" at bounding box center [481, 195] width 24 height 24
click at [441, 195] on icon "Fitness Center" at bounding box center [441, 195] width 1 height 5
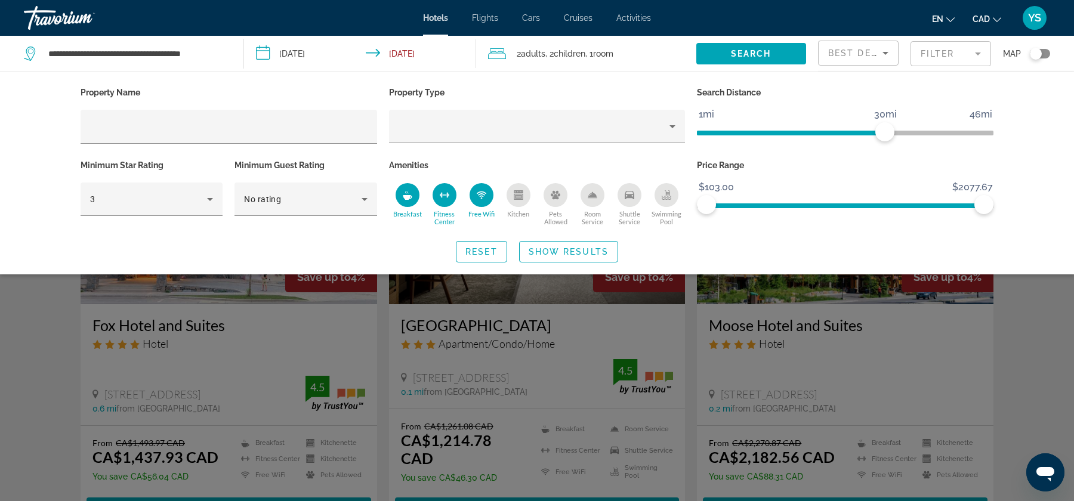
click at [665, 187] on div "Swimming Pool" at bounding box center [666, 195] width 24 height 24
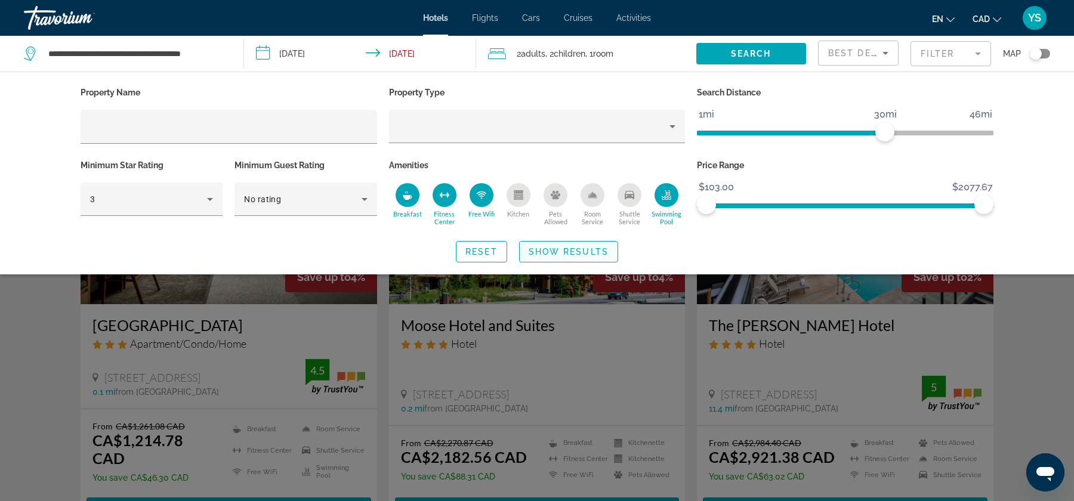
click at [582, 255] on span "Show Results" at bounding box center [568, 252] width 80 height 10
